Goal: Task Accomplishment & Management: Complete application form

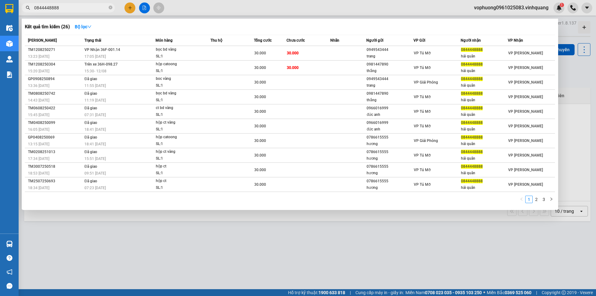
click at [108, 7] on span "0844448888" at bounding box center [68, 7] width 93 height 9
click at [110, 7] on icon "close-circle" at bounding box center [111, 8] width 4 height 4
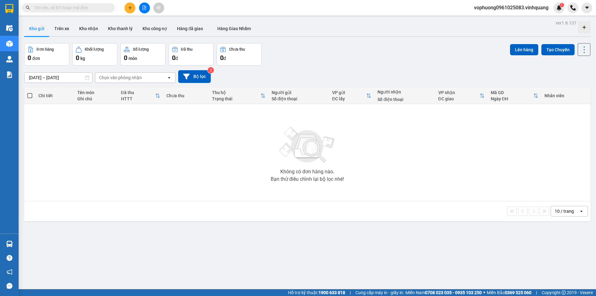
click at [100, 8] on input "text" at bounding box center [70, 7] width 73 height 7
paste input "0869181850"
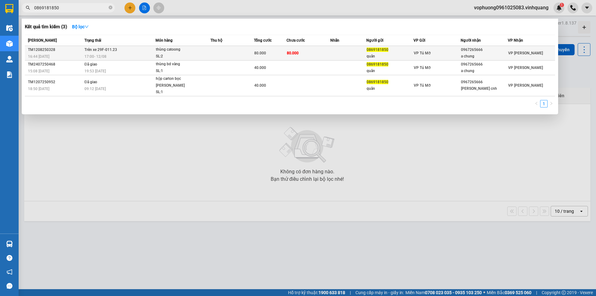
type input "0869181850"
click at [226, 53] on td at bounding box center [231, 53] width 43 height 15
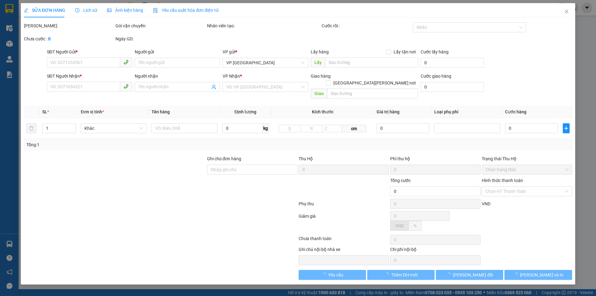
type input "0869181850"
type input "quân"
type input "0967265666"
type input "a chung"
type input "80.000"
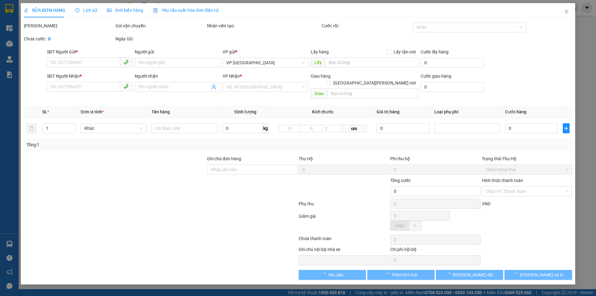
type input "80.000"
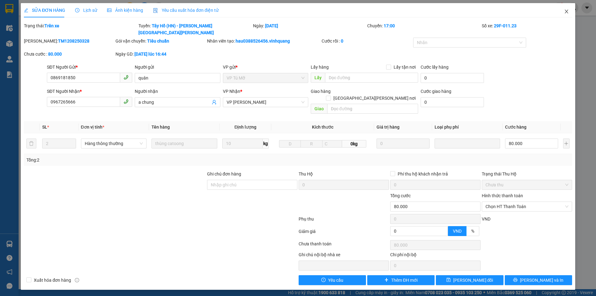
click at [565, 10] on icon "close" at bounding box center [566, 11] width 5 height 5
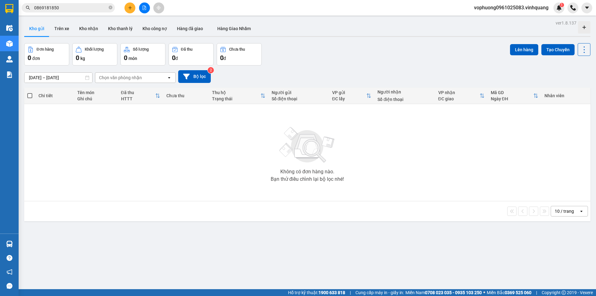
click at [61, 5] on input "0869181850" at bounding box center [70, 7] width 73 height 7
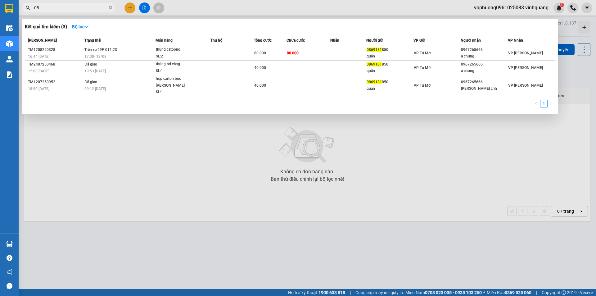
type input "0"
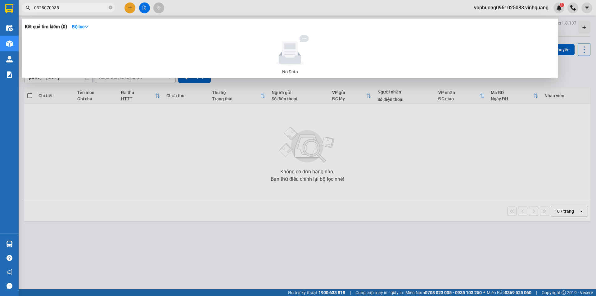
click at [60, 9] on input "0328070935" at bounding box center [70, 7] width 73 height 7
click at [61, 8] on input "0328070935" at bounding box center [70, 7] width 73 height 7
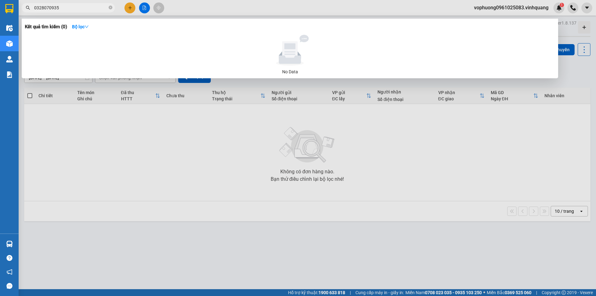
type input "0328070935"
click at [110, 6] on span at bounding box center [111, 8] width 4 height 6
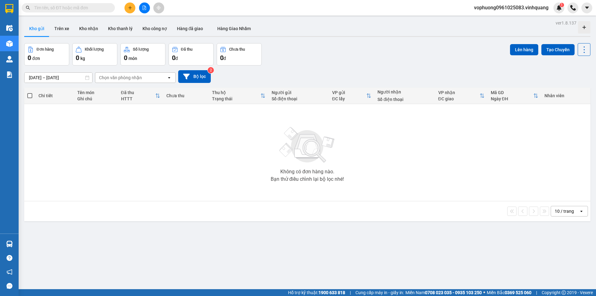
click at [74, 6] on input "text" at bounding box center [70, 7] width 73 height 7
paste input "0965177039"
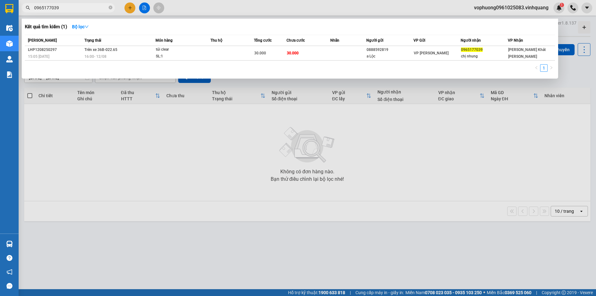
type input "0965177039"
